Goal: Task Accomplishment & Management: Complete application form

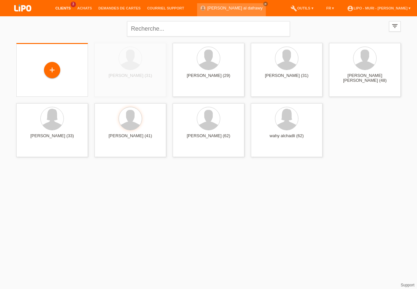
click at [50, 73] on div "+" at bounding box center [52, 69] width 16 height 11
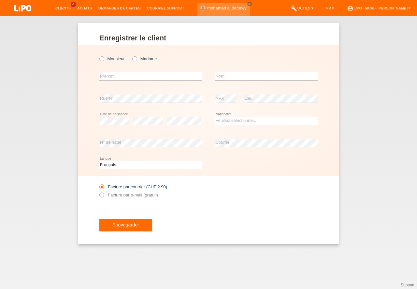
click at [131, 55] on icon at bounding box center [131, 55] width 0 height 0
click at [134, 60] on input "Madame" at bounding box center [134, 58] width 4 height 4
radio input "true"
click at [115, 76] on input "text" at bounding box center [150, 76] width 103 height 8
click at [114, 164] on select "Deutsch Français Italiano English" at bounding box center [150, 165] width 103 height 8
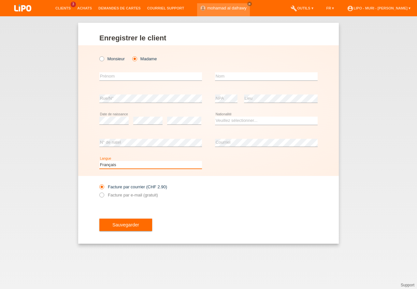
select select "de"
click at [0, 0] on option "Deutsch" at bounding box center [0, 0] width 0 height 0
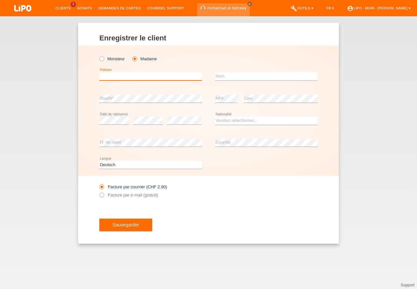
click at [129, 79] on input "text" at bounding box center [150, 76] width 103 height 8
type input "lea"
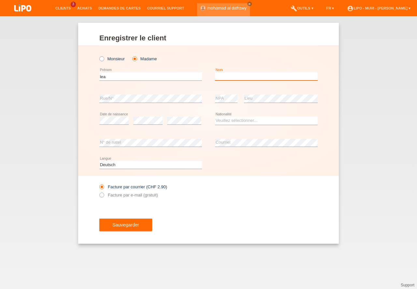
click at [227, 74] on input "text" at bounding box center [266, 76] width 103 height 8
type input "riesen"
click at [217, 120] on select "Veuillez sélectionner... Suisse Allemagne Autriche Liechtenstein ------------ A…" at bounding box center [266, 121] width 103 height 8
select select "CH"
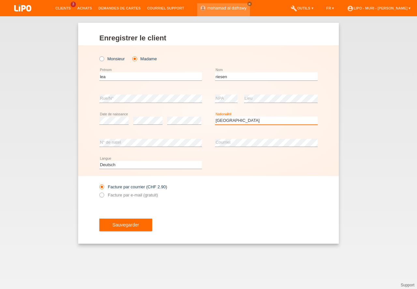
click at [0, 0] on option "Suisse" at bounding box center [0, 0] width 0 height 0
click at [98, 191] on icon at bounding box center [98, 191] width 0 height 0
click at [104, 195] on input "Facture par e-mail (gratuit)" at bounding box center [101, 196] width 4 height 8
radio input "true"
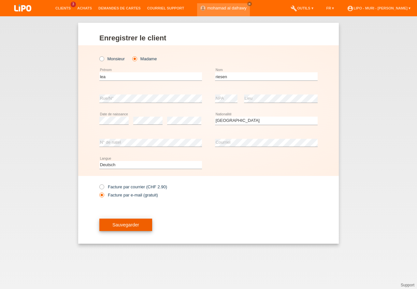
click at [136, 231] on button "Sauvegarder" at bounding box center [125, 224] width 53 height 12
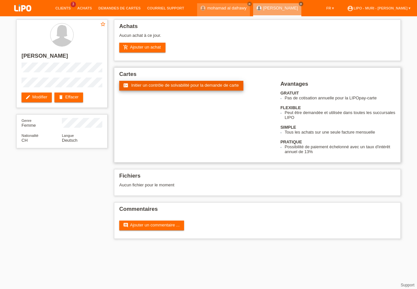
click at [147, 86] on span "Initier un contrôle de solvabilité pour la demande de carte" at bounding box center [184, 85] width 107 height 5
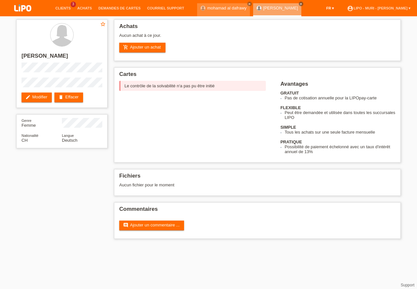
click at [325, 9] on link "FR ▾" at bounding box center [330, 8] width 14 height 4
click at [309, 18] on span "Deutsch" at bounding box center [306, 16] width 18 height 8
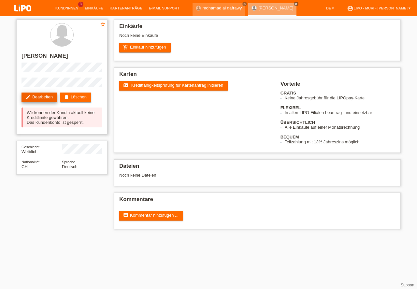
click at [36, 95] on link "edit Bearbeiten" at bounding box center [39, 97] width 36 height 10
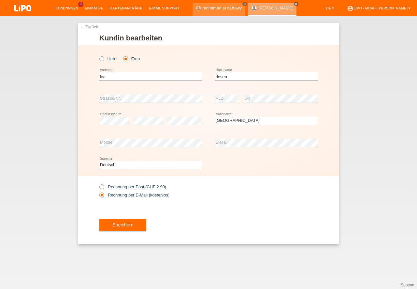
select select "CH"
drag, startPoint x: 188, startPoint y: 205, endPoint x: 161, endPoint y: 203, distance: 27.1
click at [188, 205] on div "Rechnung per Post (CHF 2.90) Rechnung per E-Mail (kostenlos)" at bounding box center [150, 191] width 103 height 30
click at [126, 227] on button "Speichern" at bounding box center [122, 224] width 47 height 12
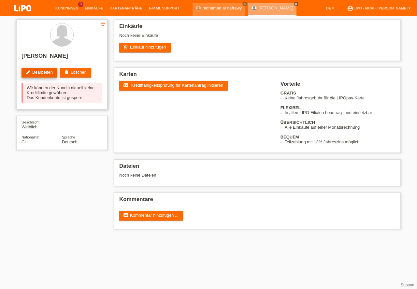
click at [48, 77] on link "edit Bearbeiten" at bounding box center [39, 73] width 36 height 10
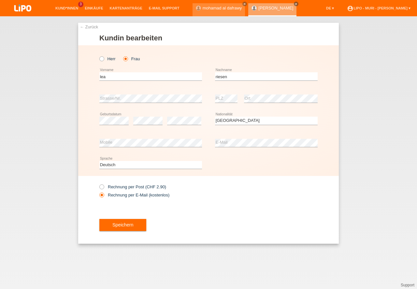
select select "CH"
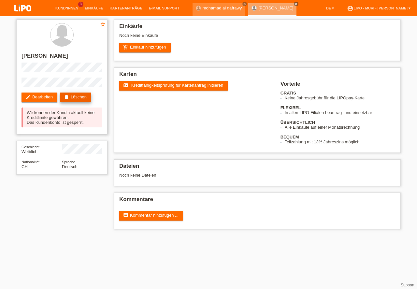
click at [82, 95] on link "delete Löschen" at bounding box center [75, 97] width 31 height 10
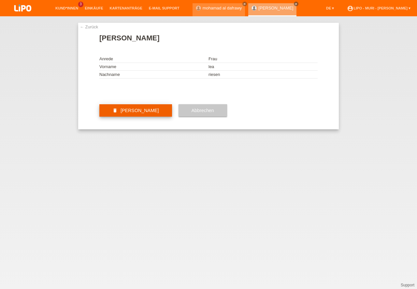
click at [151, 117] on button "delete Kundin löschen" at bounding box center [135, 110] width 73 height 12
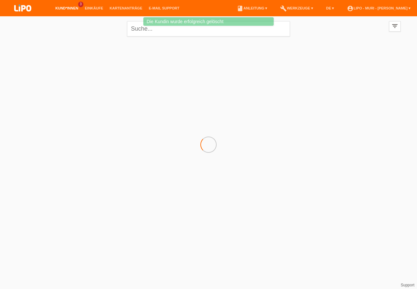
click at [64, 8] on link "Kund*innen" at bounding box center [66, 8] width 29 height 4
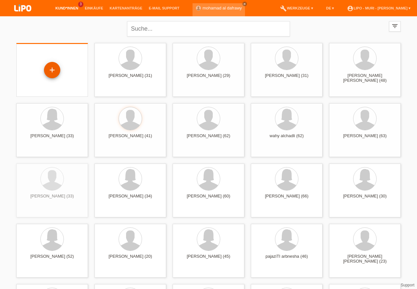
click at [52, 73] on div "+" at bounding box center [52, 69] width 16 height 11
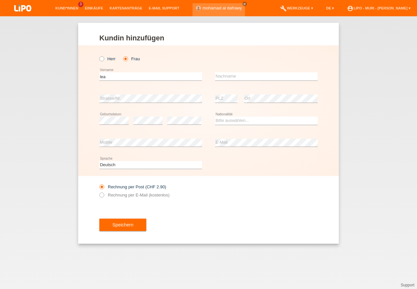
type input "lea"
click at [235, 77] on input "text" at bounding box center [266, 76] width 103 height 8
type input "riesen"
click at [225, 122] on select "Bitte auswählen... Schweiz Deutschland Liechtenstein Österreich ------------ Af…" at bounding box center [266, 121] width 103 height 8
select select "CH"
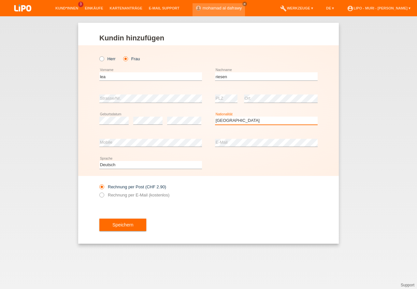
click at [0, 0] on option "Schweiz" at bounding box center [0, 0] width 0 height 0
click at [98, 191] on icon at bounding box center [98, 191] width 0 height 0
click at [102, 195] on input "Rechnung per E-Mail (kostenlos)" at bounding box center [101, 196] width 4 height 8
radio input "true"
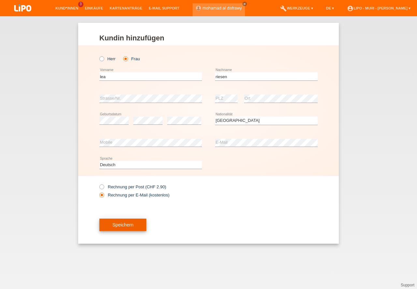
click at [130, 226] on button "Speichern" at bounding box center [122, 224] width 47 height 12
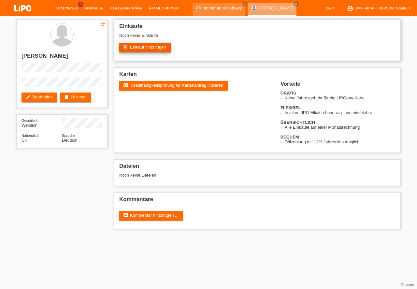
click at [151, 46] on link "add_shopping_cart Einkauf hinzufügen" at bounding box center [144, 48] width 51 height 10
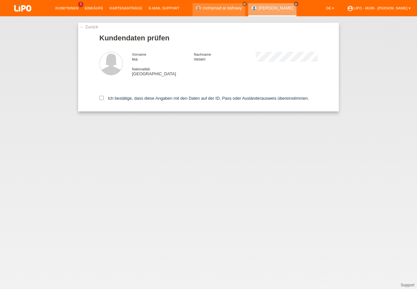
drag, startPoint x: 101, startPoint y: 98, endPoint x: 106, endPoint y: 101, distance: 5.7
click at [101, 98] on icon at bounding box center [101, 98] width 4 height 4
click at [101, 98] on input "Ich bestätige, dass diese Angaben mit den Daten auf der ID, Pass oder Ausländer…" at bounding box center [101, 98] width 4 height 4
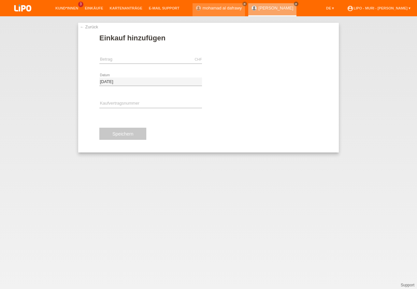
click at [130, 62] on input "text" at bounding box center [150, 59] width 103 height 8
type input "1149.00"
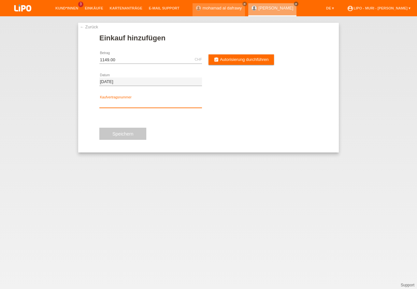
click at [117, 102] on input "text" at bounding box center [150, 104] width 103 height 8
type input "v71113"
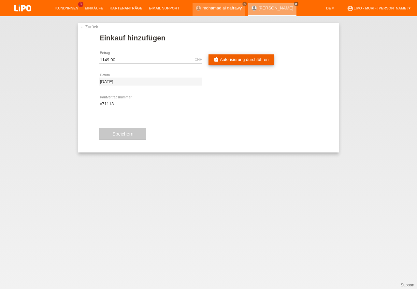
click at [238, 59] on span "Autorisierung durchführen" at bounding box center [244, 59] width 49 height 5
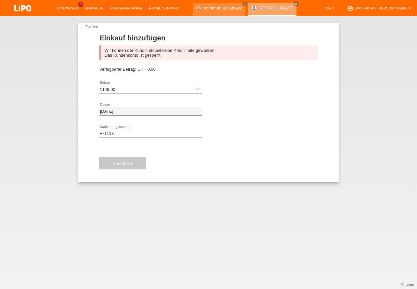
click at [89, 26] on link "← Zurück" at bounding box center [89, 26] width 18 height 5
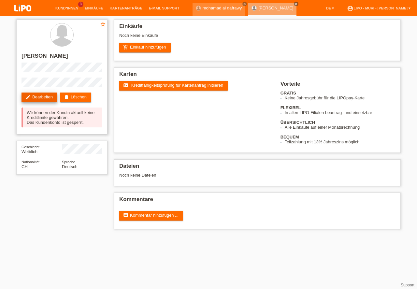
click at [41, 96] on link "edit Bearbeiten" at bounding box center [39, 97] width 36 height 10
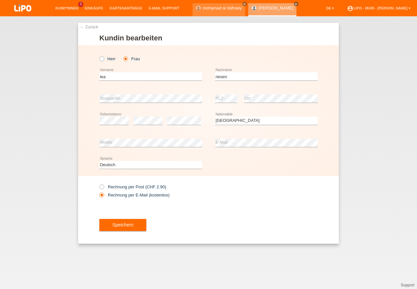
select select "CH"
click at [121, 77] on input "lea" at bounding box center [150, 76] width 103 height 8
type input "[PERSON_NAME]"
click at [128, 225] on button "Speichern" at bounding box center [122, 224] width 47 height 12
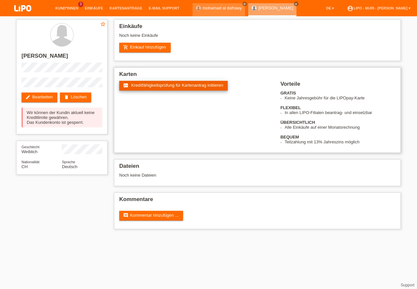
click at [135, 84] on span "Kreditfähigkeitsprüfung für Kartenantrag initiieren" at bounding box center [177, 85] width 92 height 5
